Goal: Ask a question

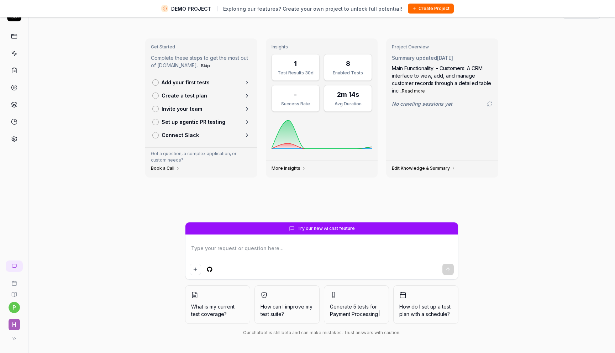
scroll to position [17, 0]
click at [247, 252] on textarea at bounding box center [322, 252] width 264 height 18
type textarea "*"
type textarea "w"
type textarea "*"
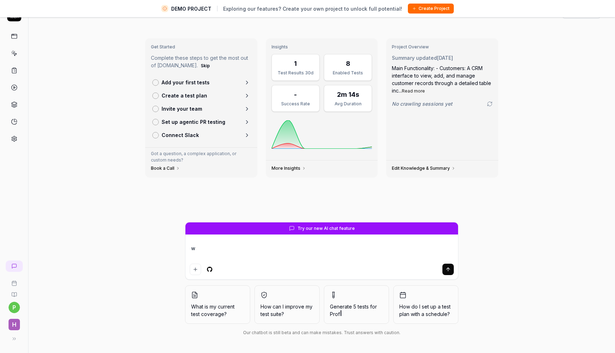
type textarea "wh"
type textarea "*"
type textarea "wha"
type textarea "*"
type textarea "what"
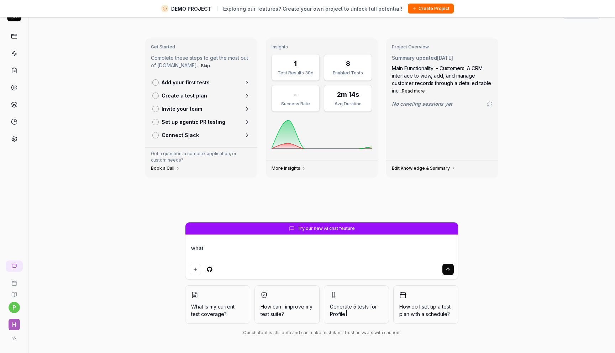
type textarea "*"
type textarea "what"
type textarea "*"
type textarea "what a"
type textarea "*"
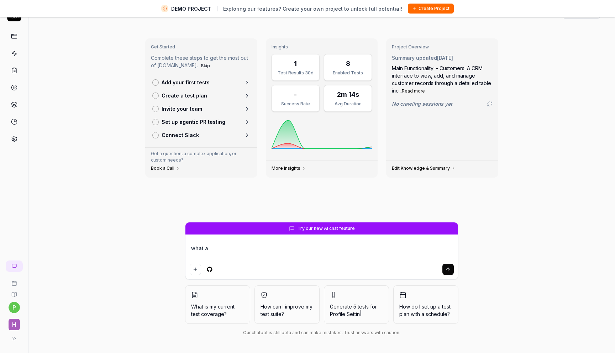
type textarea "what ar"
type textarea "*"
type textarea "what are"
type textarea "*"
type textarea "what are"
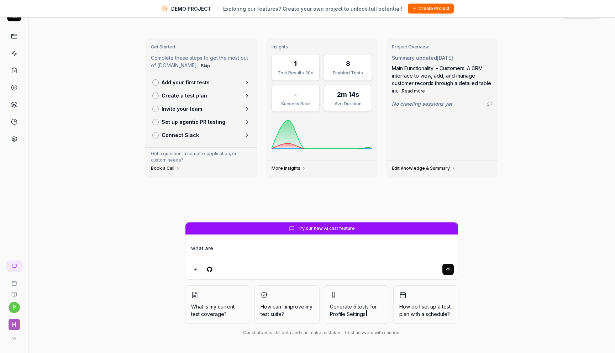
type textarea "*"
type textarea "what are"
type textarea "*"
type textarea "what ar"
type textarea "*"
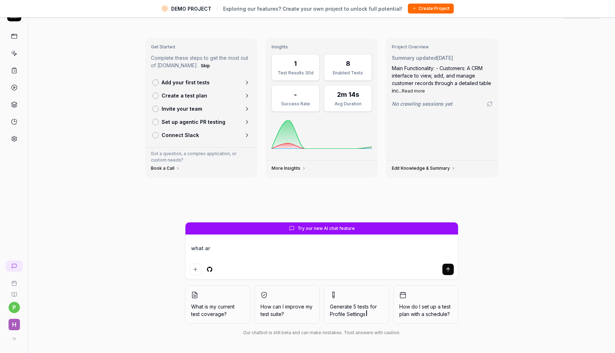
type textarea "what a"
type textarea "*"
type textarea "what"
type textarea "*"
type textarea "what"
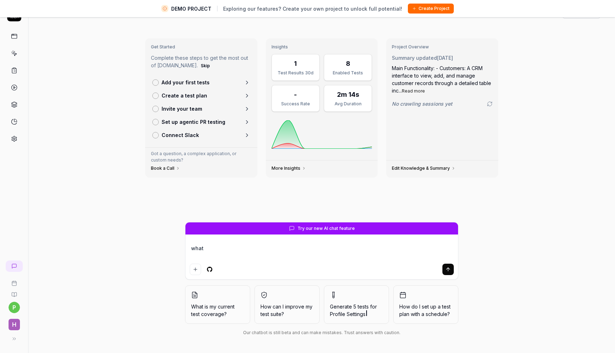
type textarea "*"
type textarea "wha"
type textarea "*"
type textarea "wh"
type textarea "*"
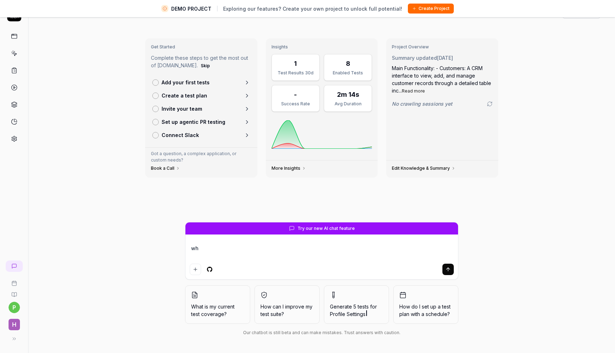
type textarea "w"
type textarea "*"
type textarea "h"
type textarea "*"
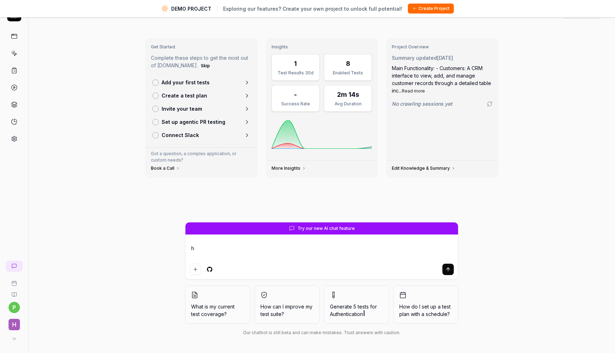
type textarea "ho"
type textarea "*"
type textarea "how"
type textarea "*"
type textarea "ho"
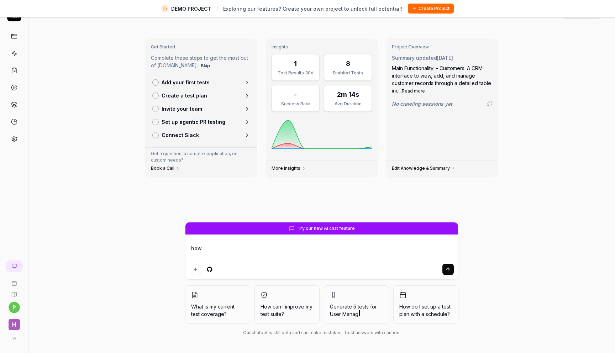
type textarea "*"
type textarea "h"
type textarea "*"
type textarea "w"
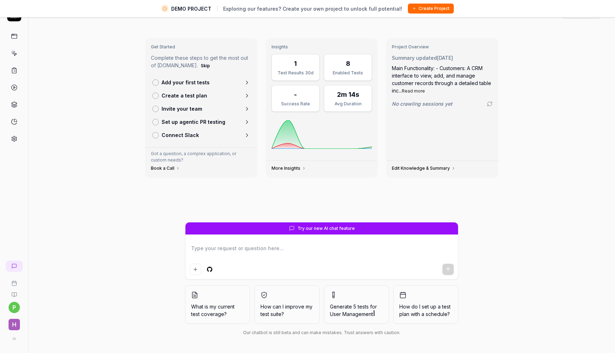
type textarea "*"
type textarea "wh"
type textarea "*"
type textarea "wha"
type textarea "*"
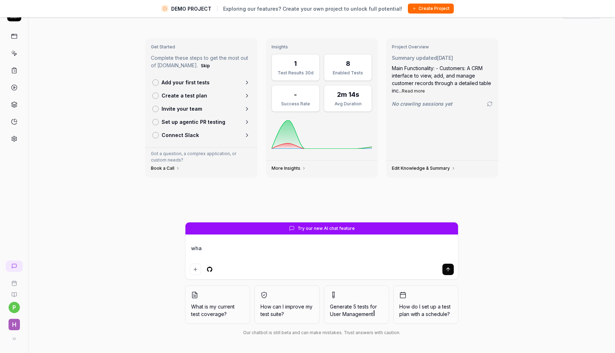
type textarea "what"
type textarea "*"
type textarea "what"
type textarea "*"
type textarea "what a"
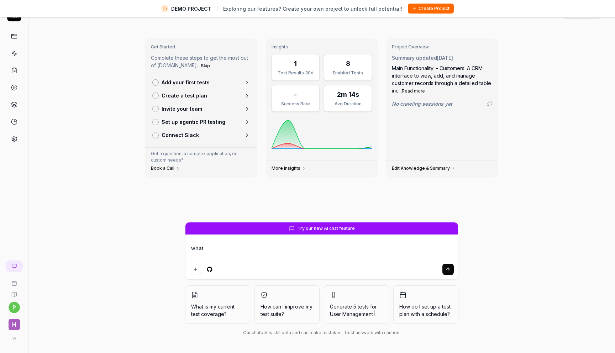
type textarea "*"
type textarea "what ar"
type textarea "*"
type textarea "what are"
type textarea "*"
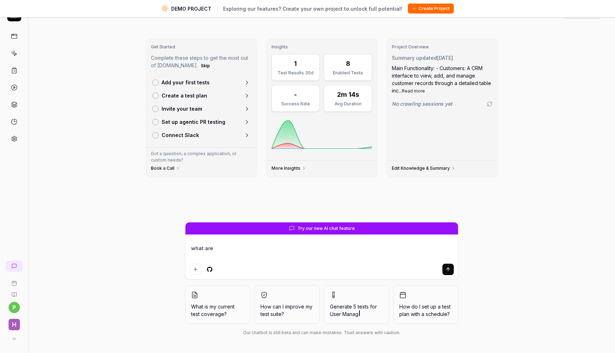
type textarea "what are"
type textarea "*"
type textarea "what are"
type textarea "*"
type textarea "what ar"
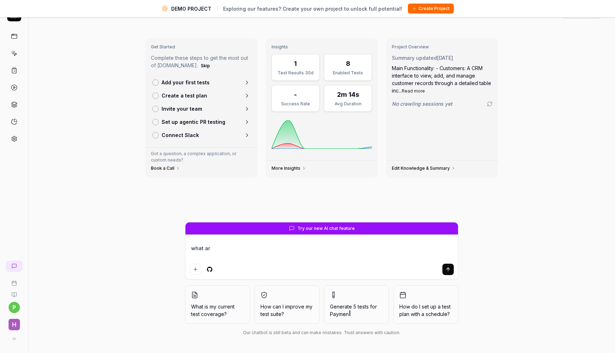
type textarea "*"
type textarea "what ar"
type textarea "*"
type textarea "what ar"
type textarea "*"
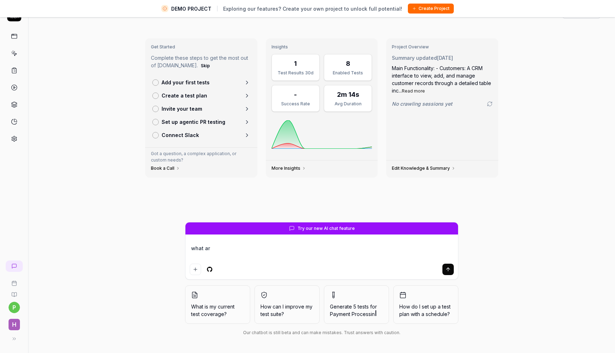
type textarea "what are"
type textarea "*"
type textarea "what are"
type textarea "*"
type textarea "what are y"
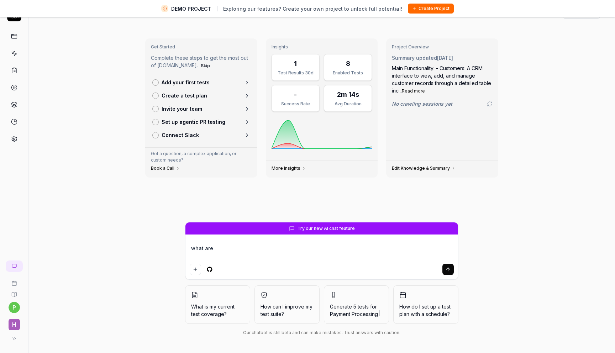
type textarea "*"
type textarea "what are yo"
type textarea "*"
type textarea "what are you"
type textarea "*"
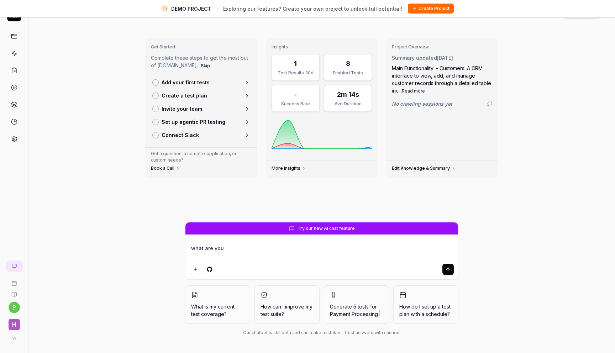
type textarea "what are you"
type textarea "*"
type textarea "what are you a"
type textarea "*"
type textarea "what are you ab"
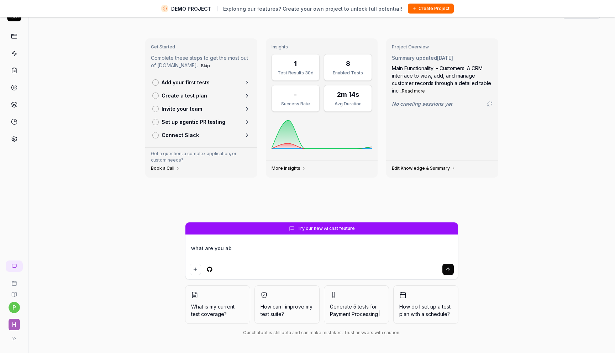
type textarea "*"
type textarea "what are you abl"
type textarea "*"
type textarea "what are you able"
type textarea "*"
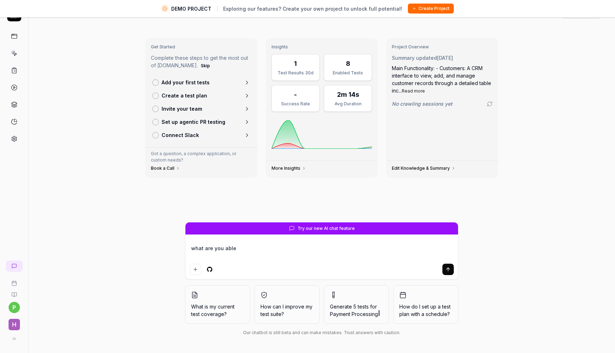
type textarea "what are you able"
type textarea "*"
type textarea "what are you able t"
type textarea "*"
type textarea "what are you able to"
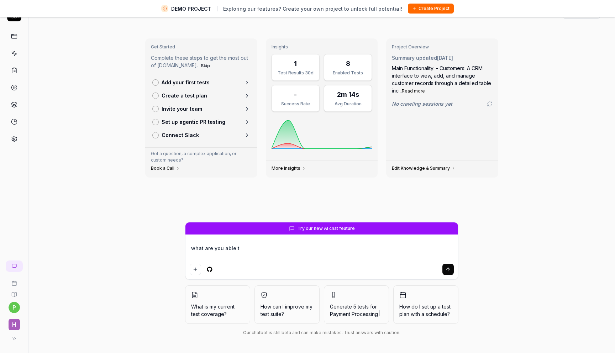
type textarea "*"
type textarea "what are you able to"
type textarea "*"
type textarea "what are you able to d"
type textarea "*"
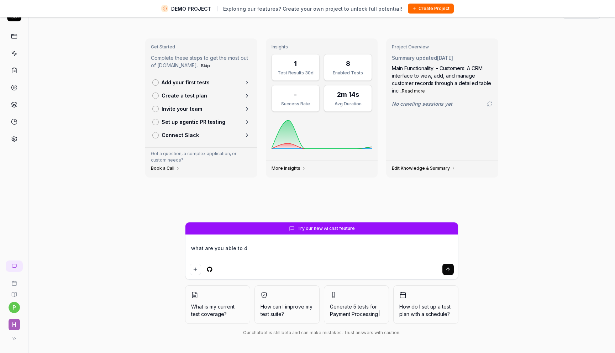
type textarea "what are you able to do"
type textarea "*"
type textarea "what are you able to do?"
type textarea "*"
type textarea "what are you able to do?"
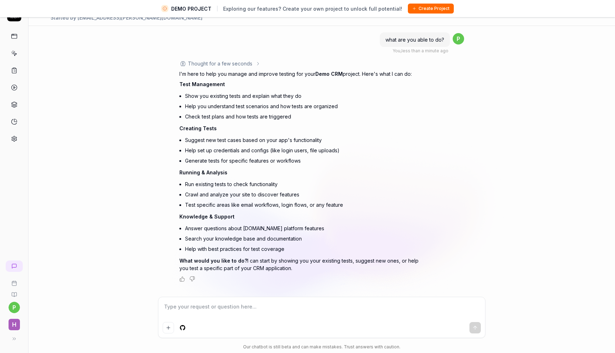
scroll to position [16, 0]
type textarea "*"
